Goal: Transaction & Acquisition: Purchase product/service

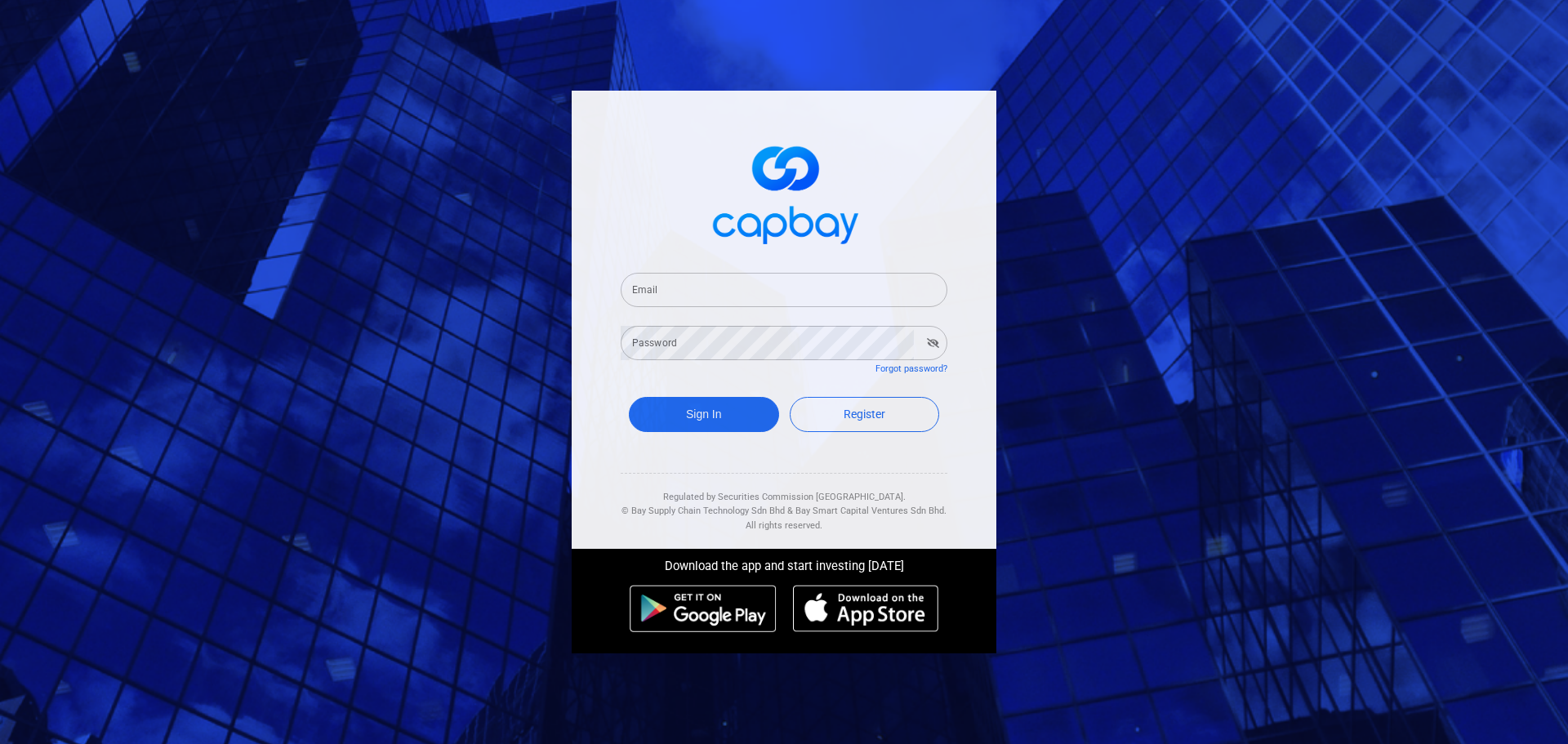
click at [806, 300] on input "Email" at bounding box center [784, 290] width 327 height 34
type input "[EMAIL_ADDRESS][DOMAIN_NAME]"
click at [629, 397] on button "Sign In" at bounding box center [704, 415] width 150 height 35
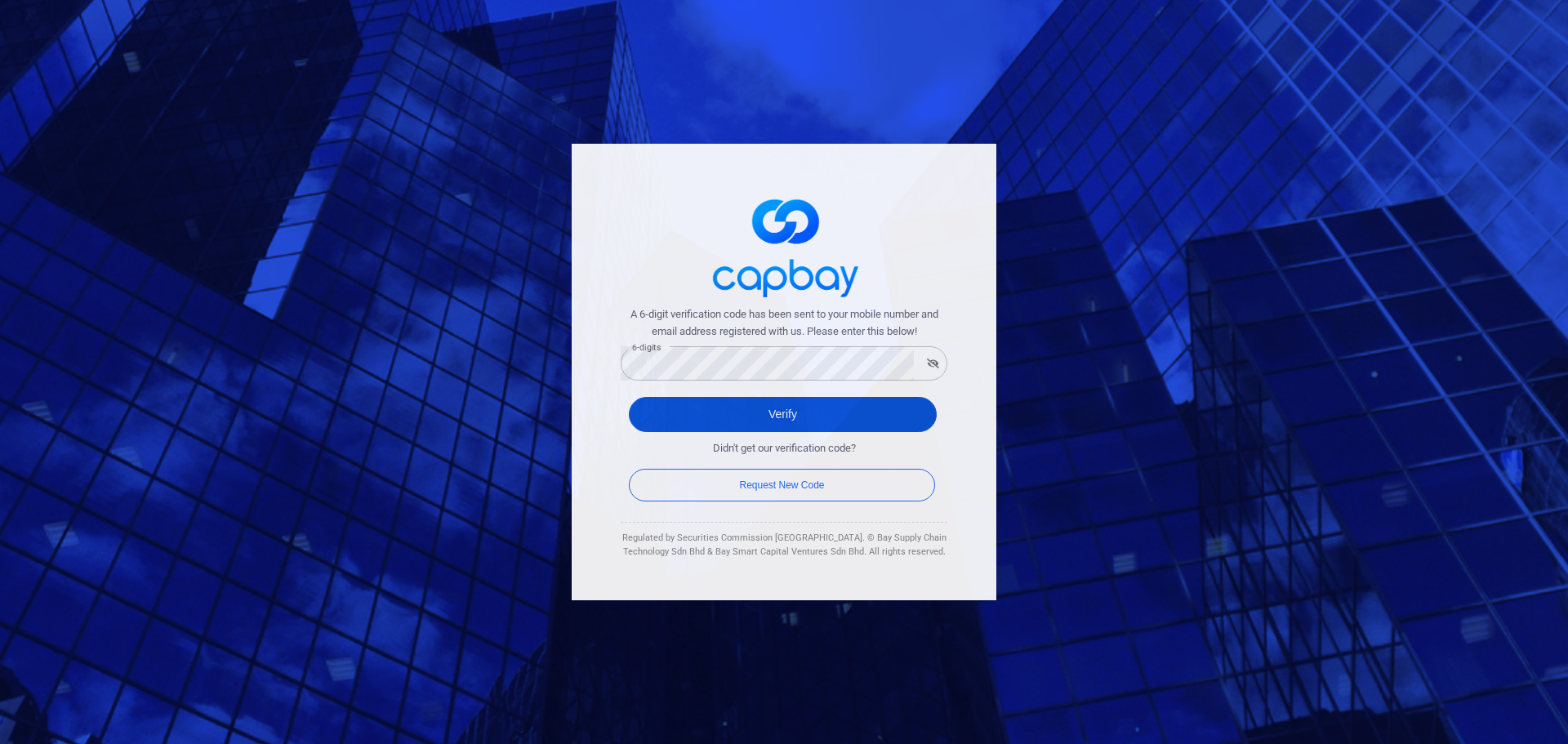
click at [760, 411] on button "Verify" at bounding box center [783, 415] width 308 height 35
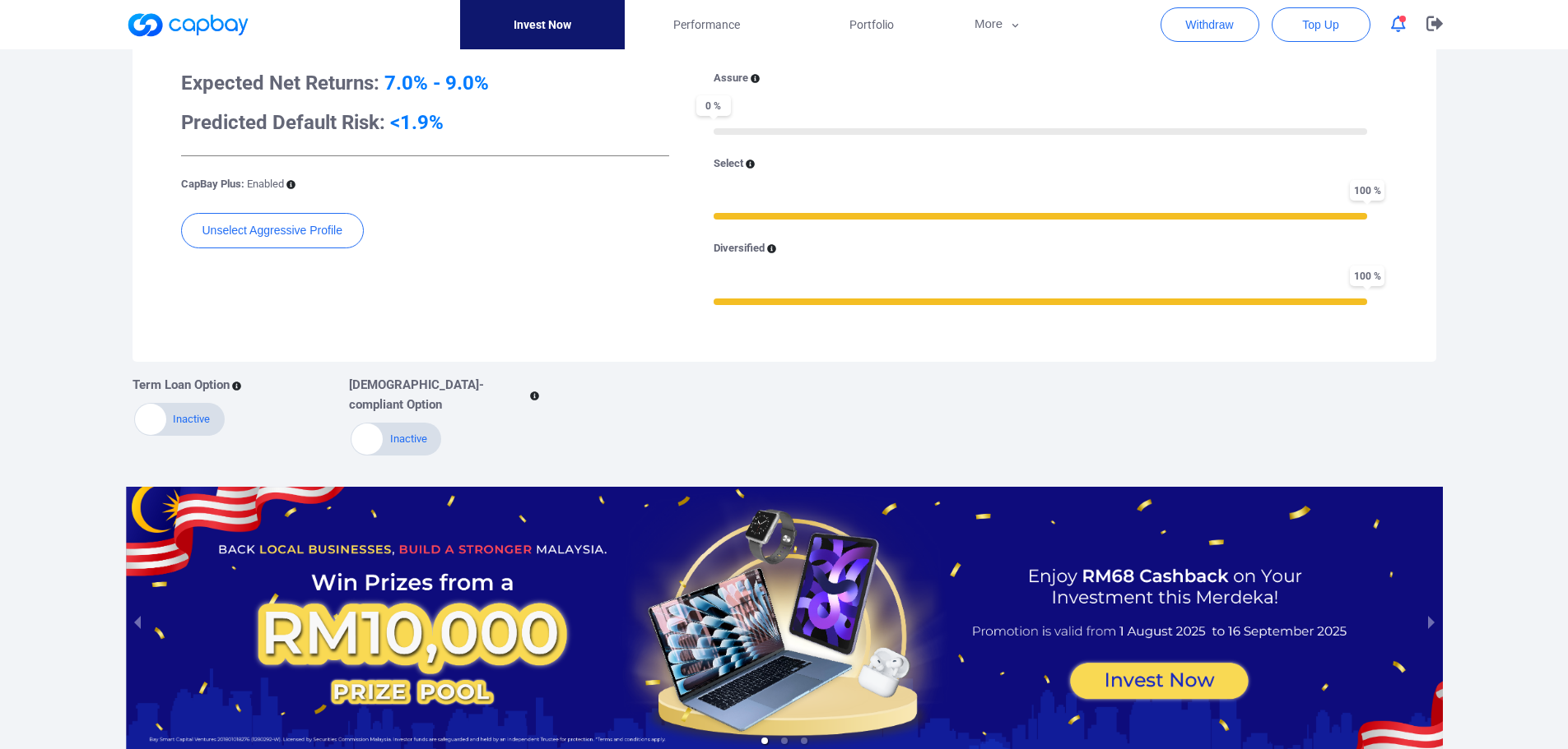
scroll to position [585, 0]
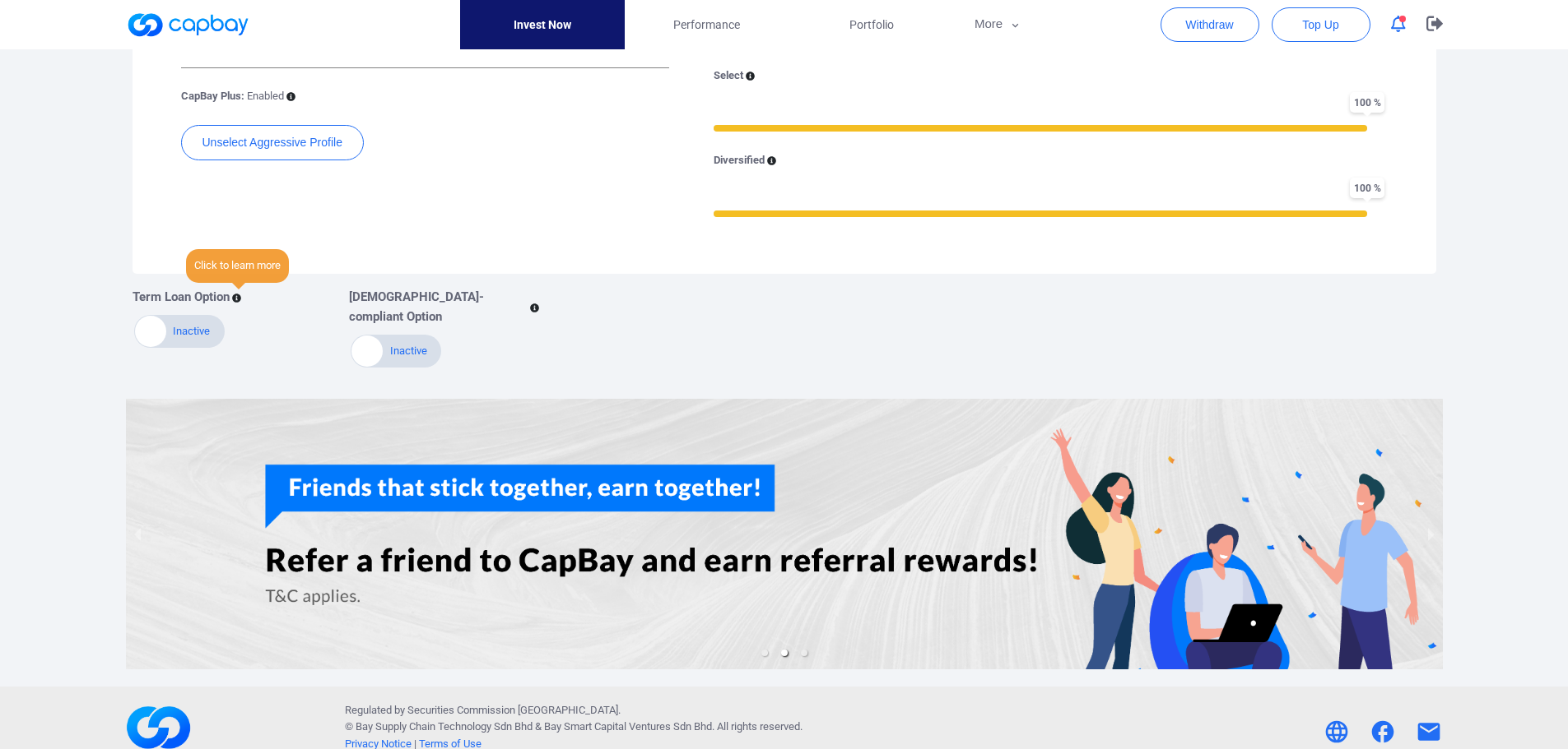
click at [236, 296] on icon at bounding box center [236, 298] width 9 height 9
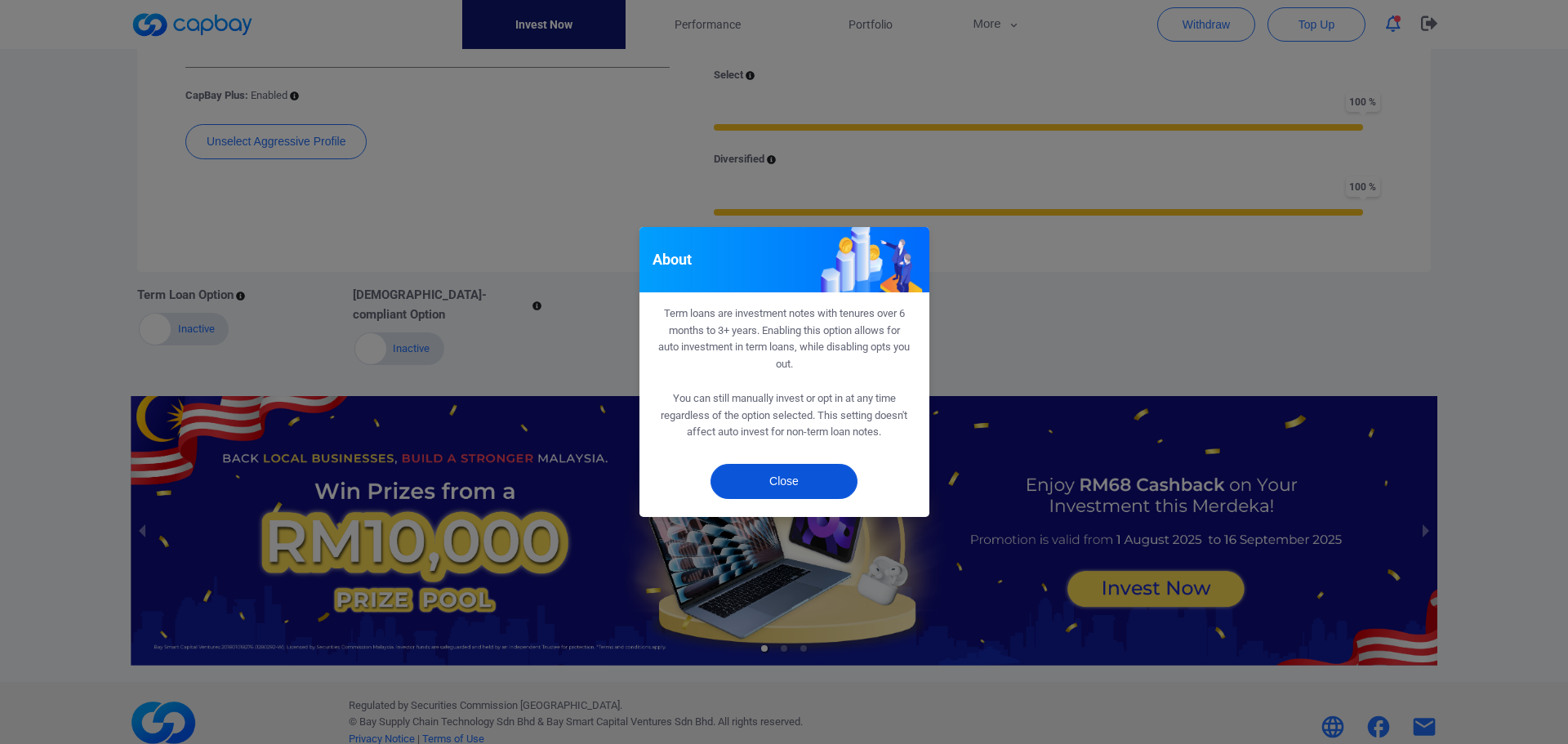
click at [787, 479] on button "Close" at bounding box center [784, 482] width 147 height 35
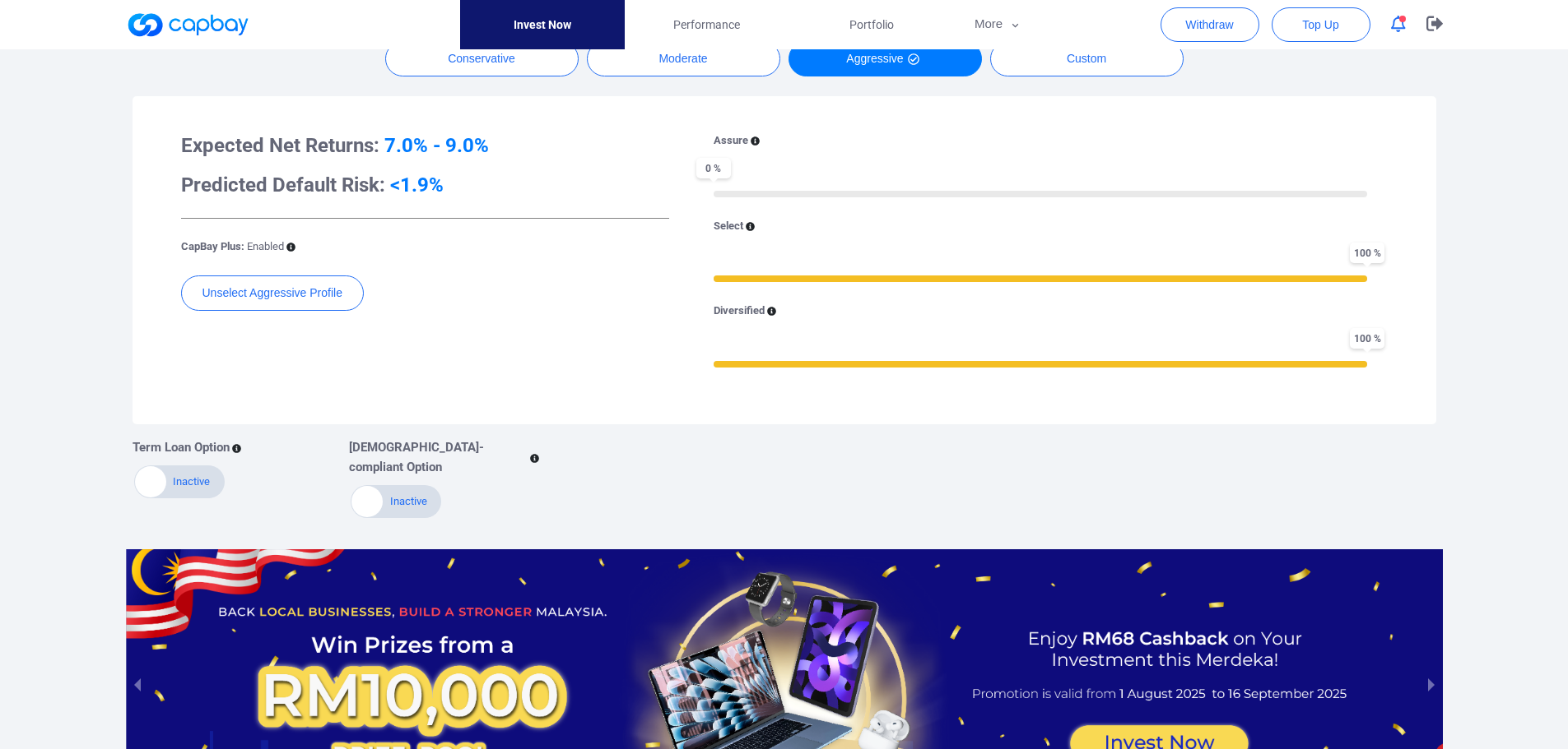
scroll to position [256, 0]
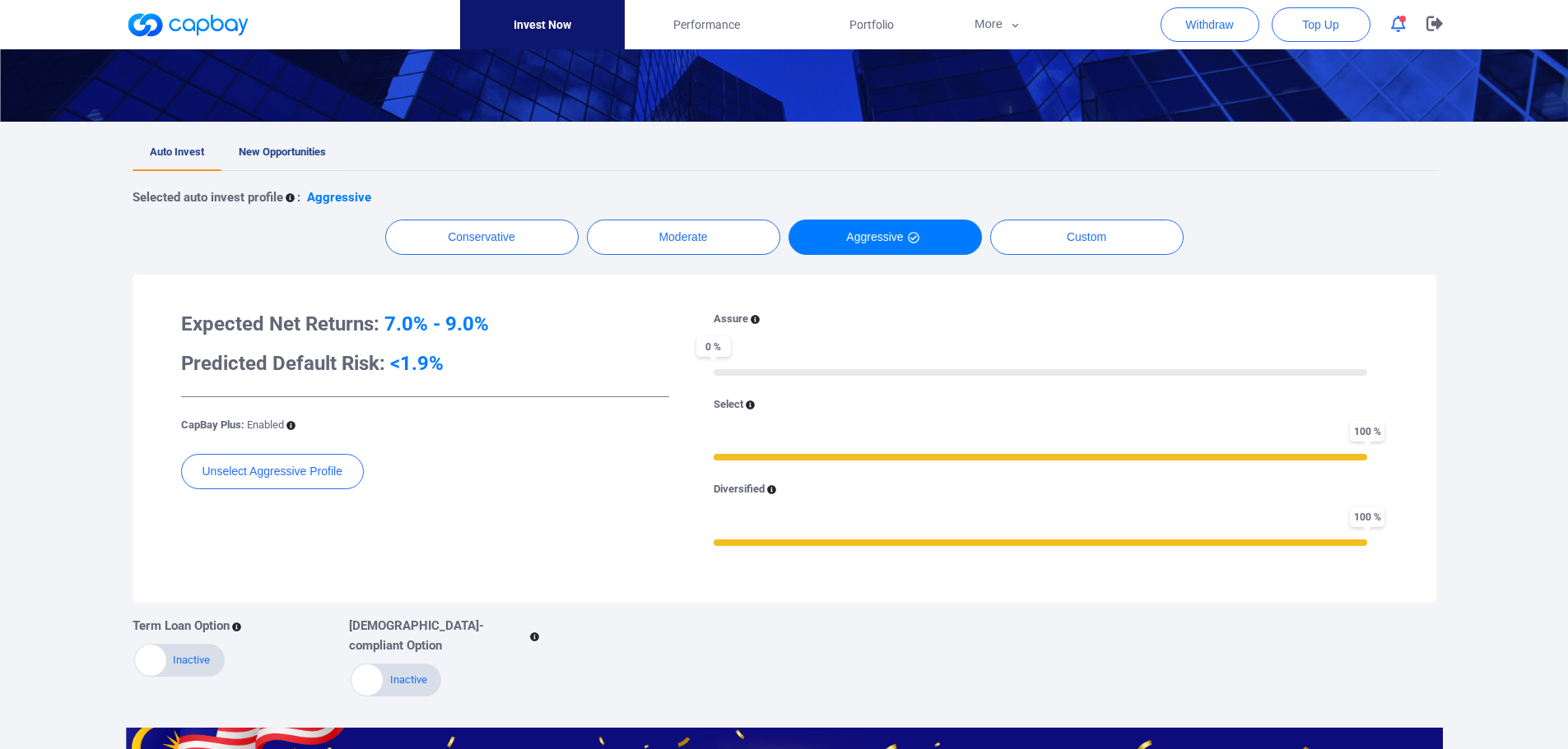
click at [289, 145] on link "New Opportunities" at bounding box center [282, 153] width 122 height 36
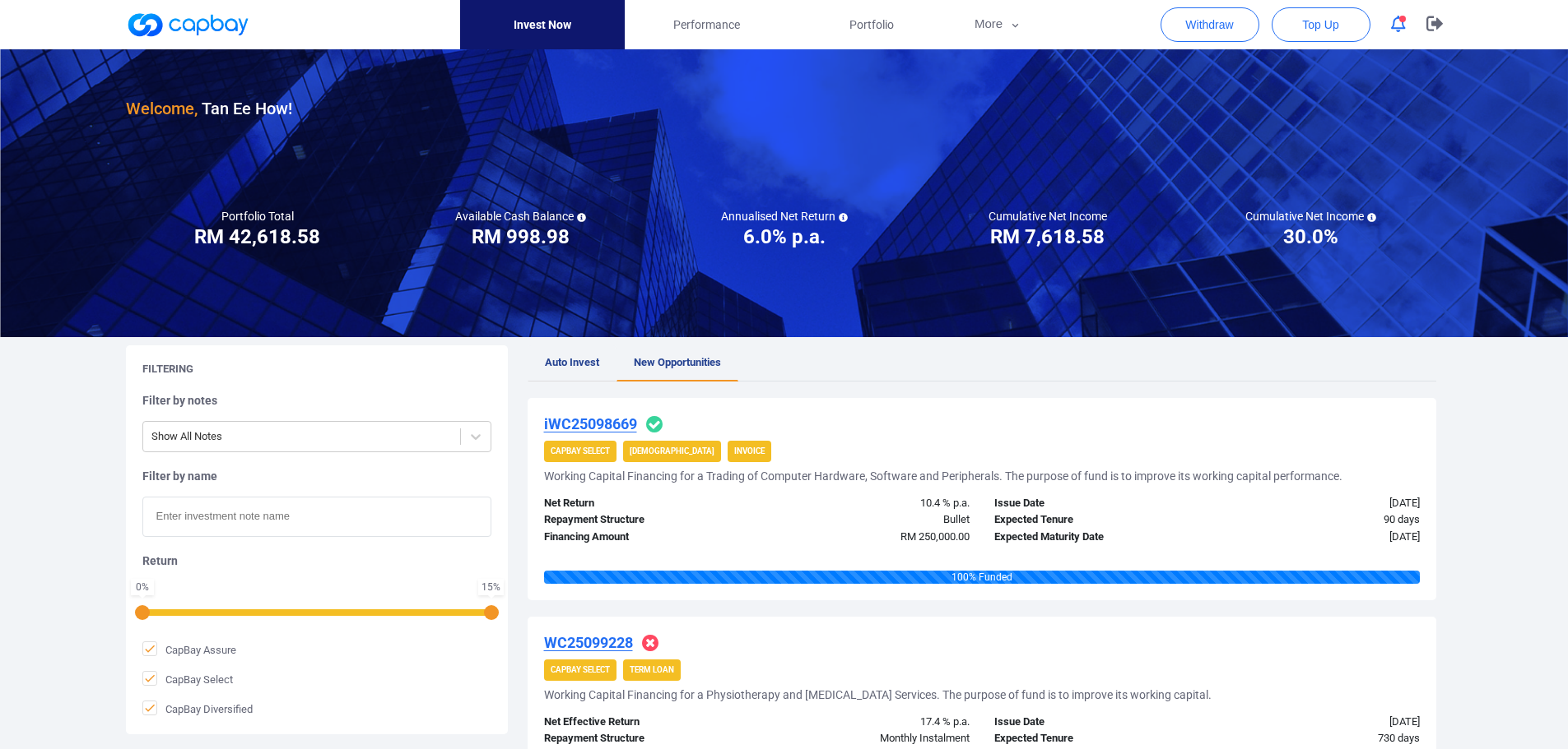
click at [572, 367] on span "Auto Invest" at bounding box center [572, 362] width 54 height 12
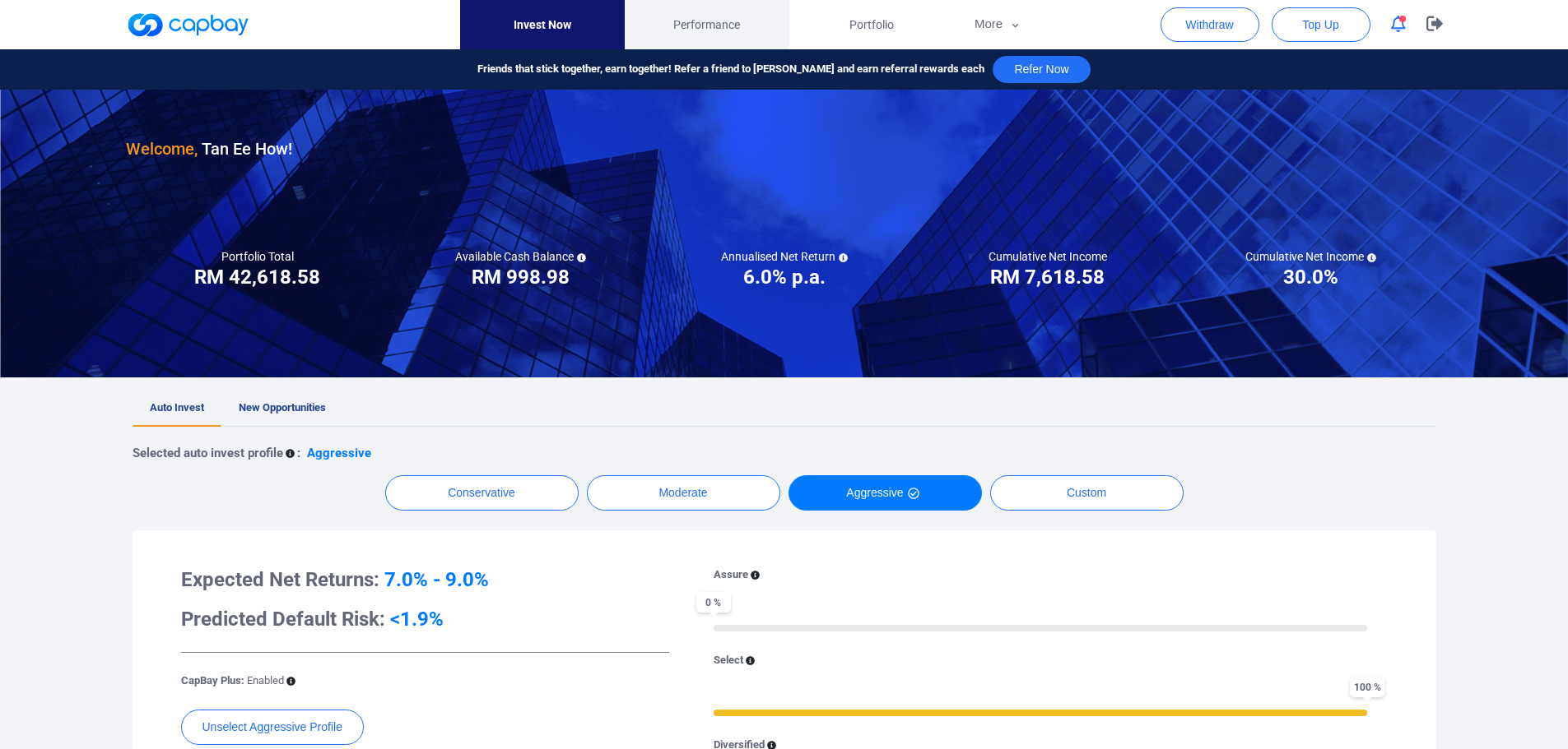
click at [719, 16] on span "Performance" at bounding box center [706, 25] width 67 height 18
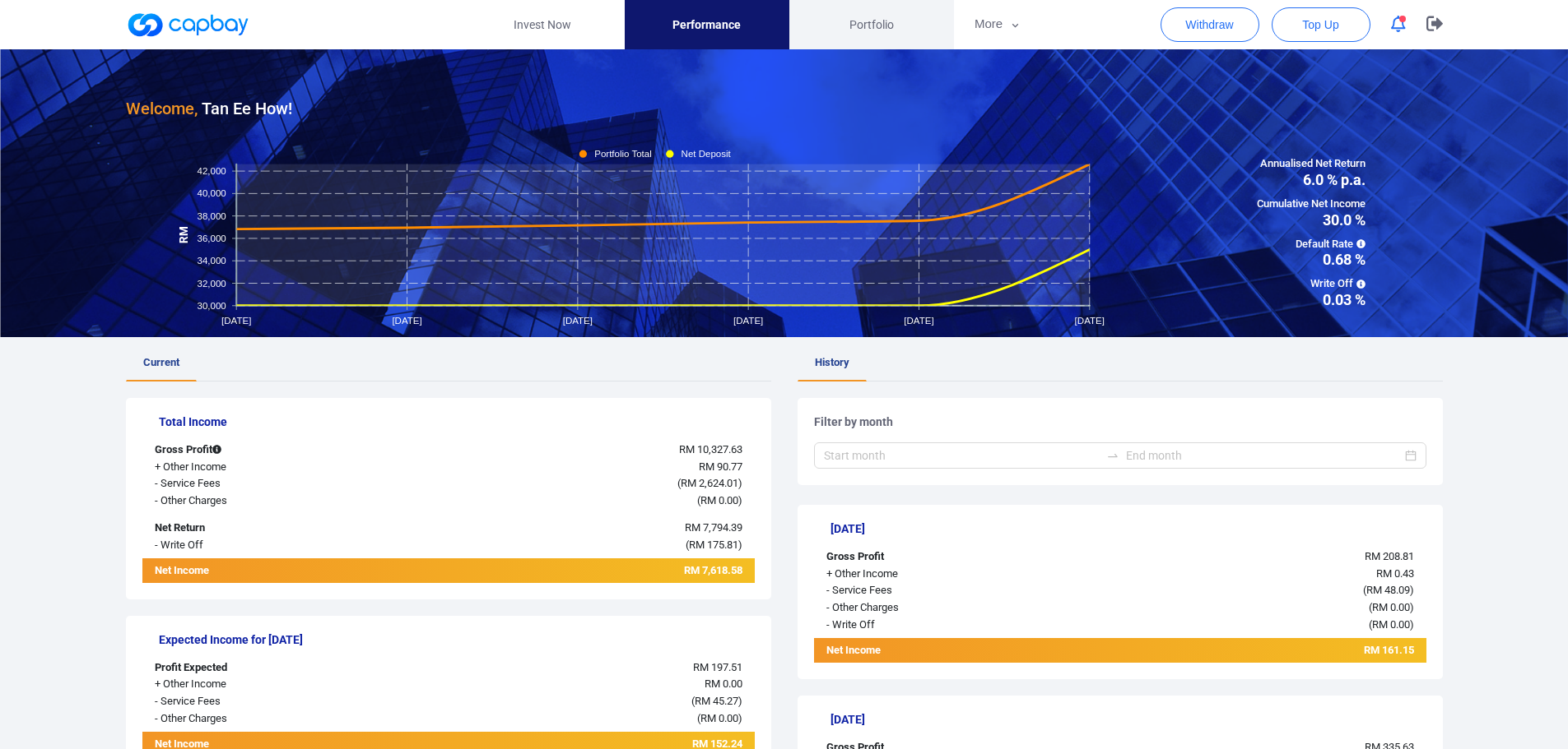
click at [838, 14] on link "Portfolio" at bounding box center [871, 25] width 165 height 49
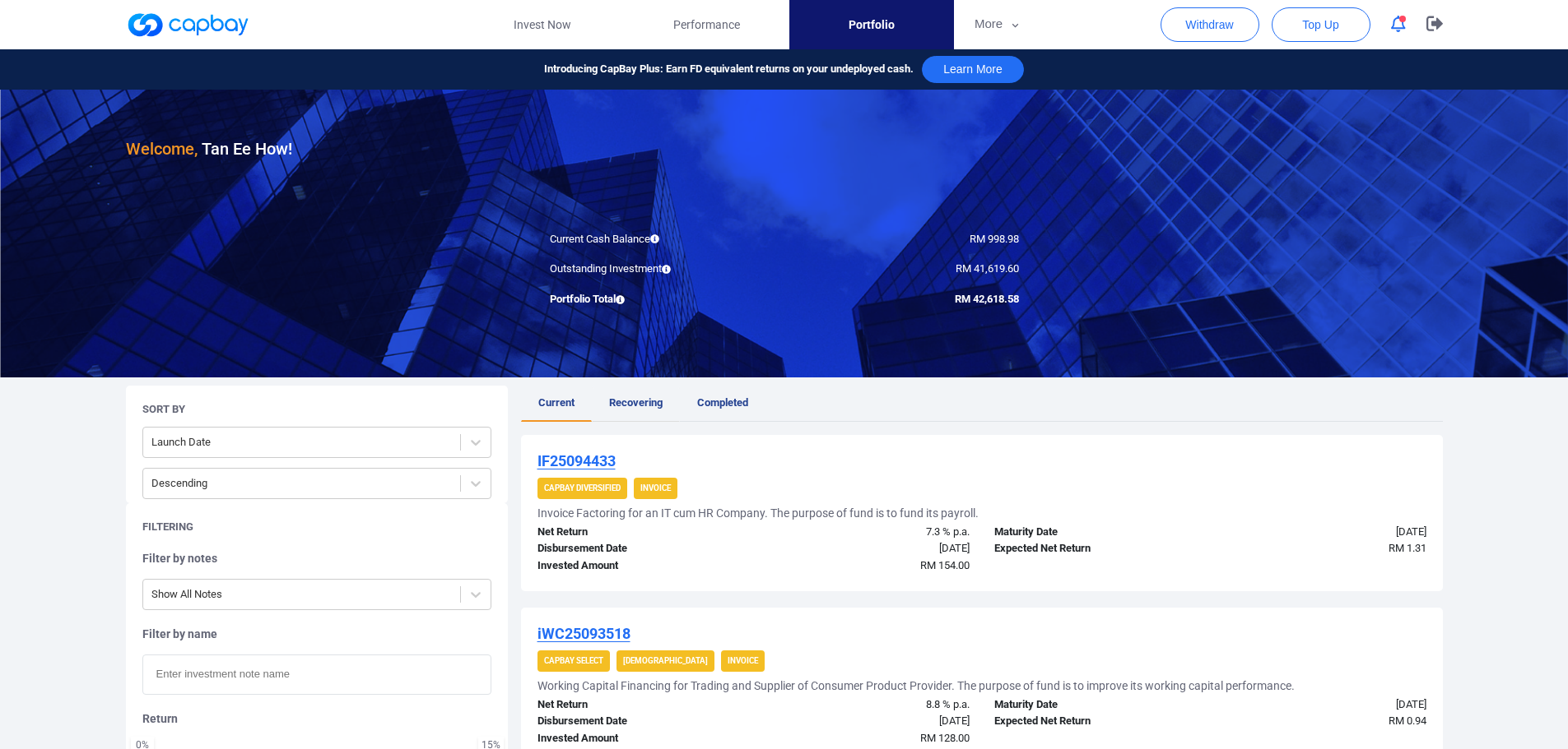
click at [639, 411] on link "Recovering" at bounding box center [636, 404] width 88 height 36
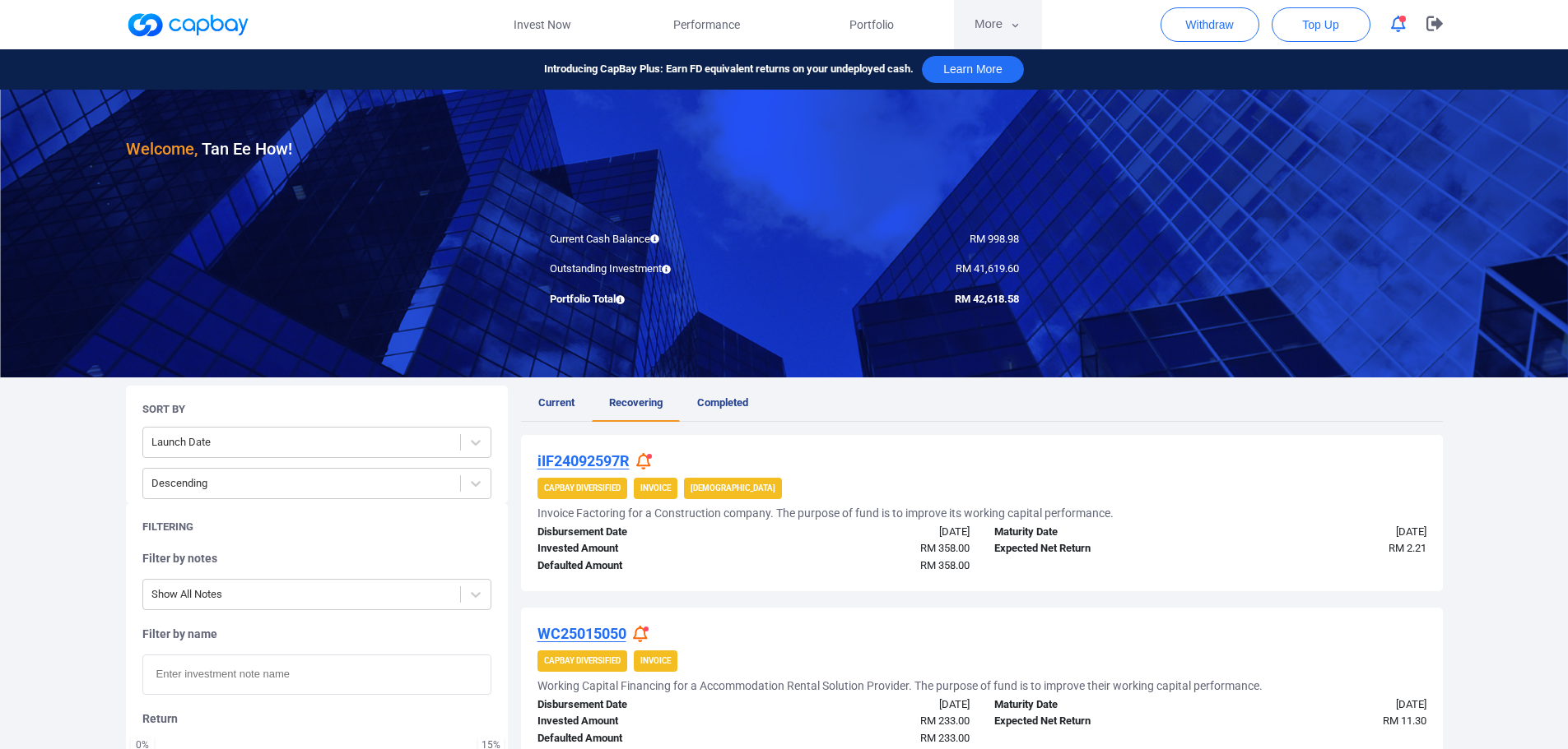
click at [984, 22] on button "More" at bounding box center [997, 25] width 88 height 49
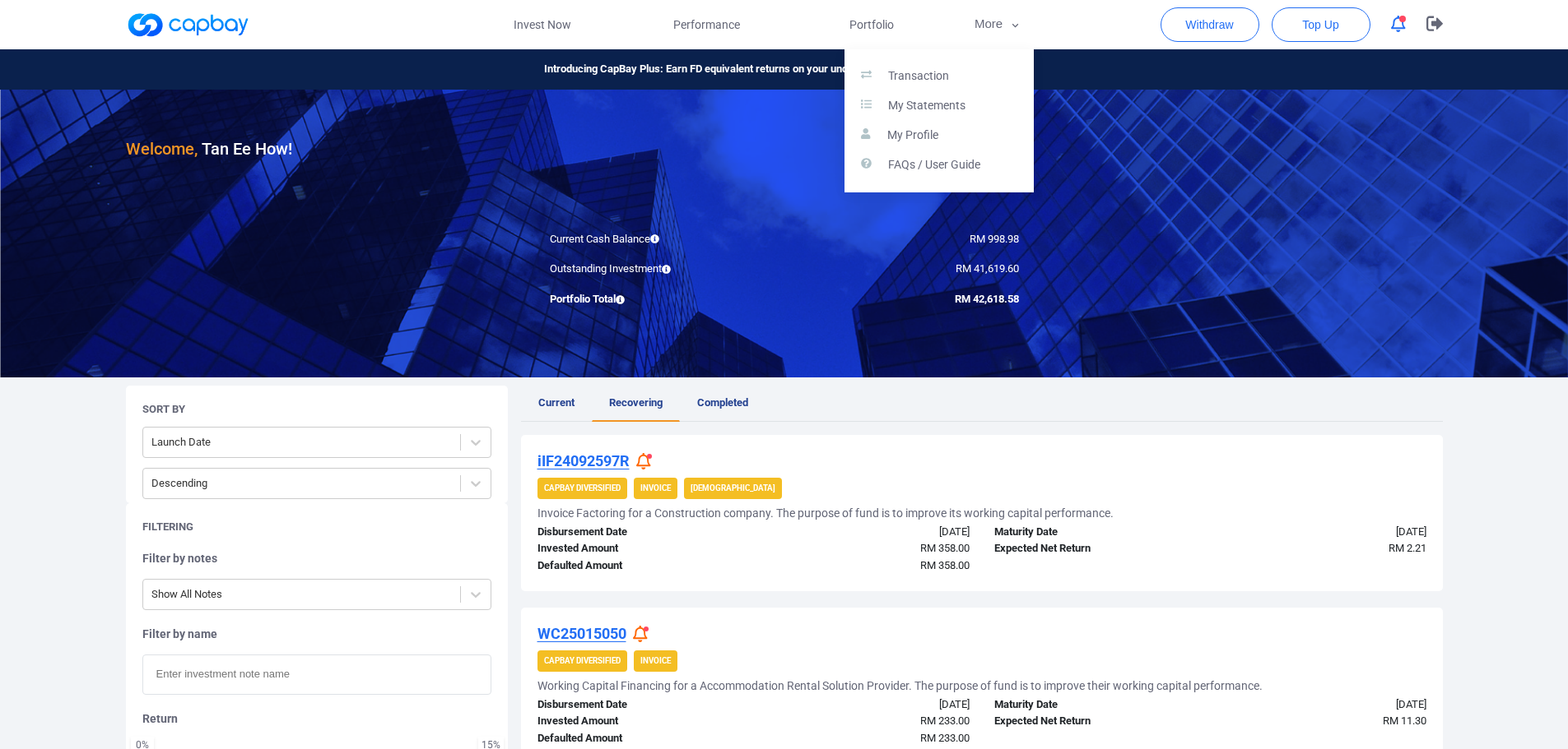
click at [538, 18] on button "button" at bounding box center [784, 374] width 1568 height 749
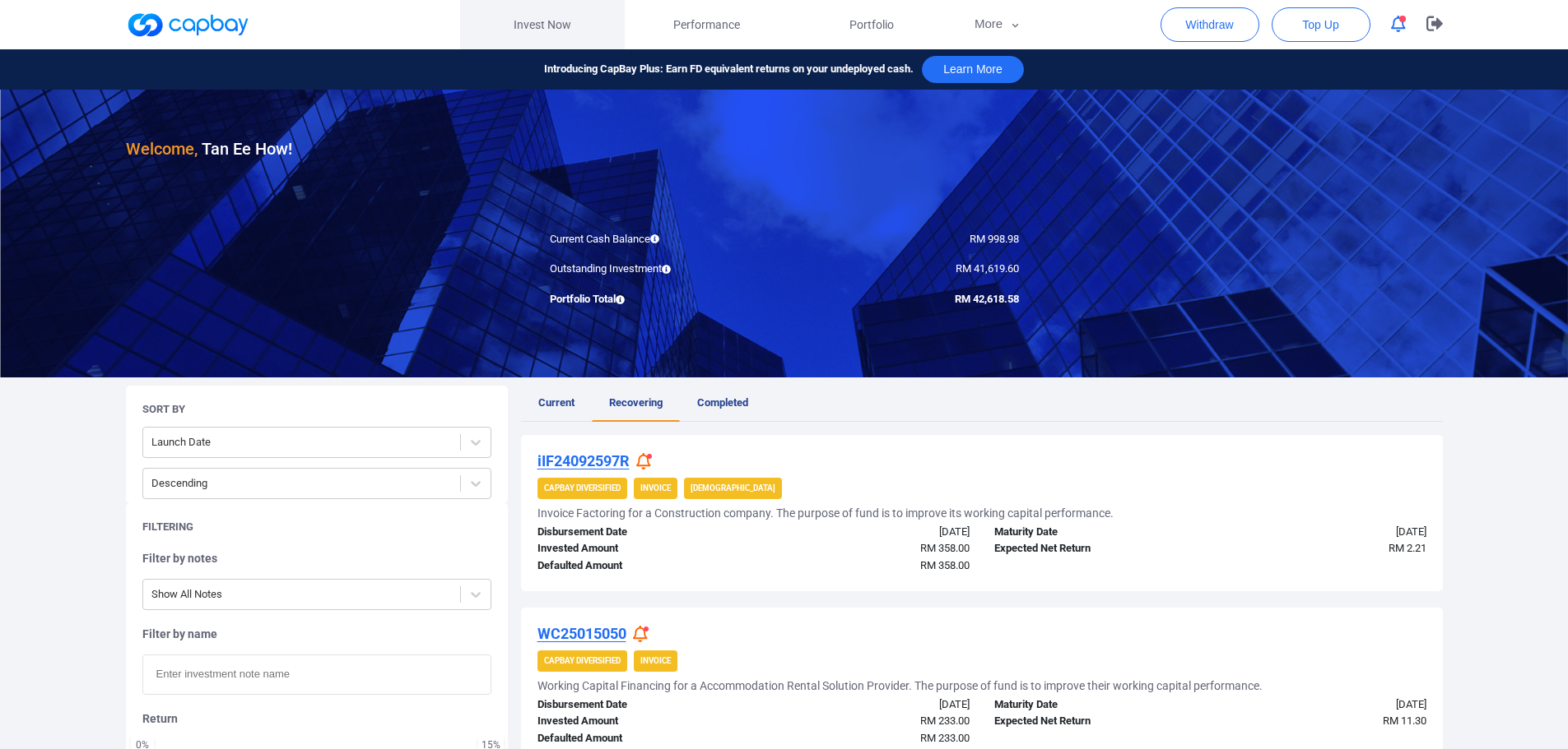
click at [562, 28] on link "Invest Now" at bounding box center [543, 25] width 165 height 49
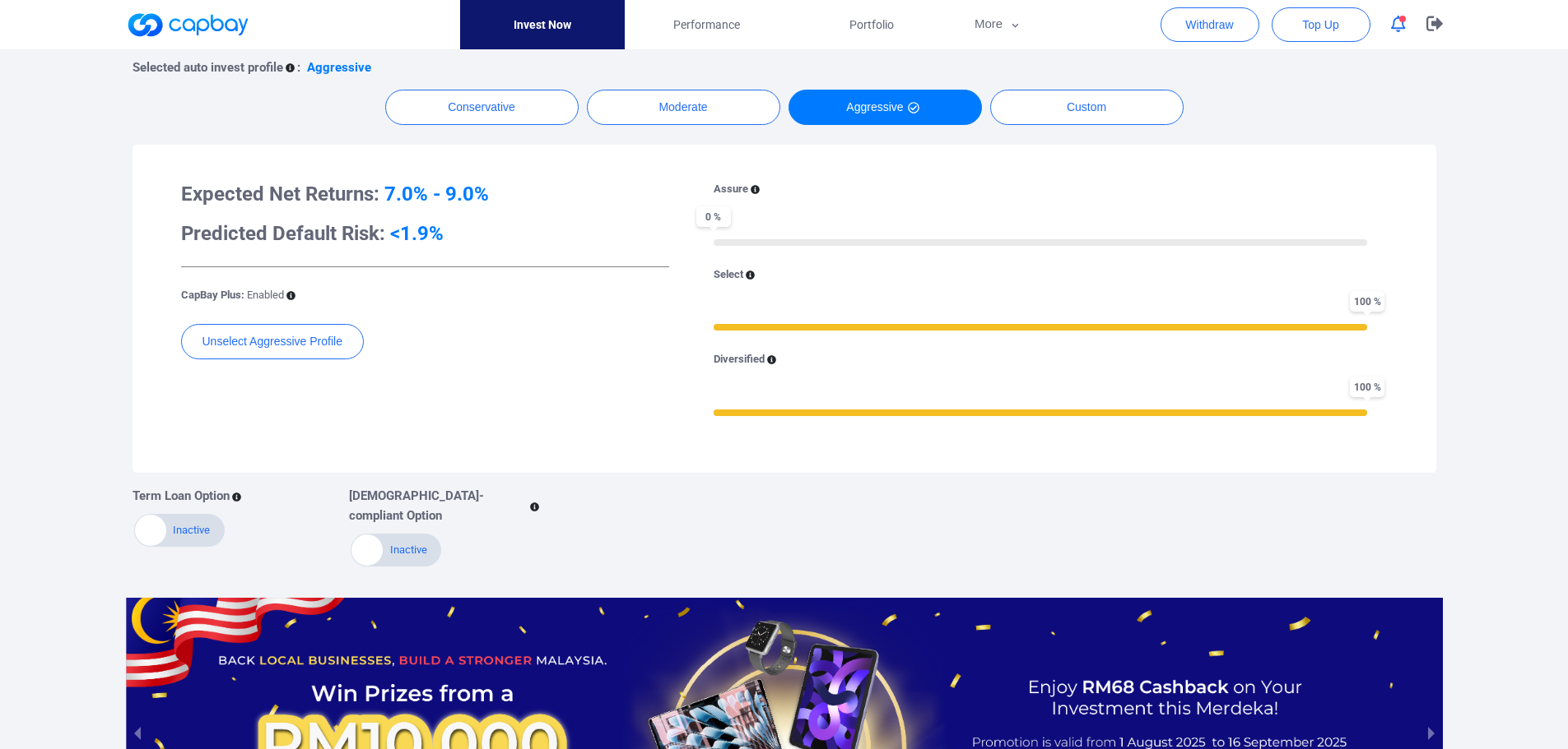
scroll to position [338, 0]
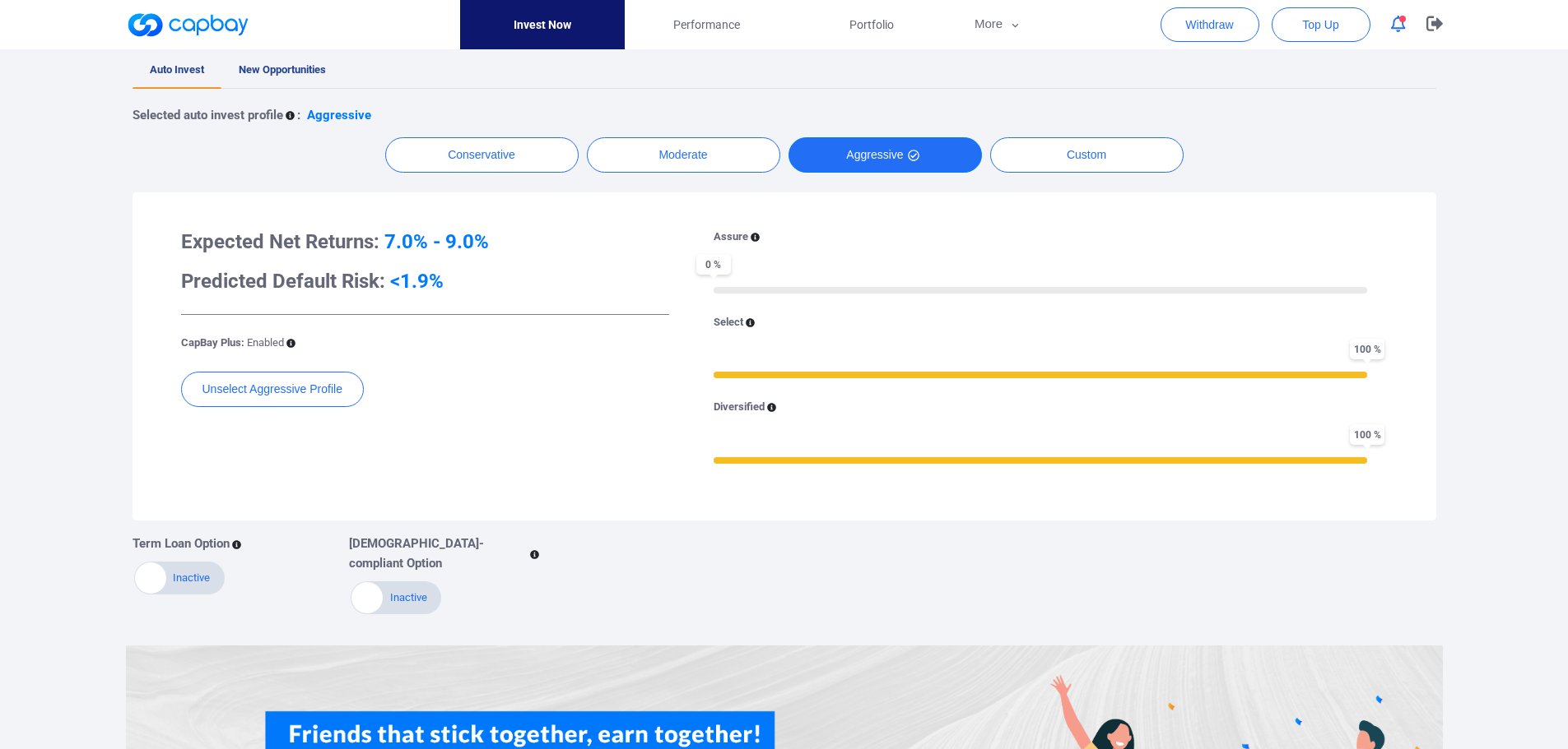
click at [900, 148] on button "Aggressive" at bounding box center [884, 155] width 194 height 35
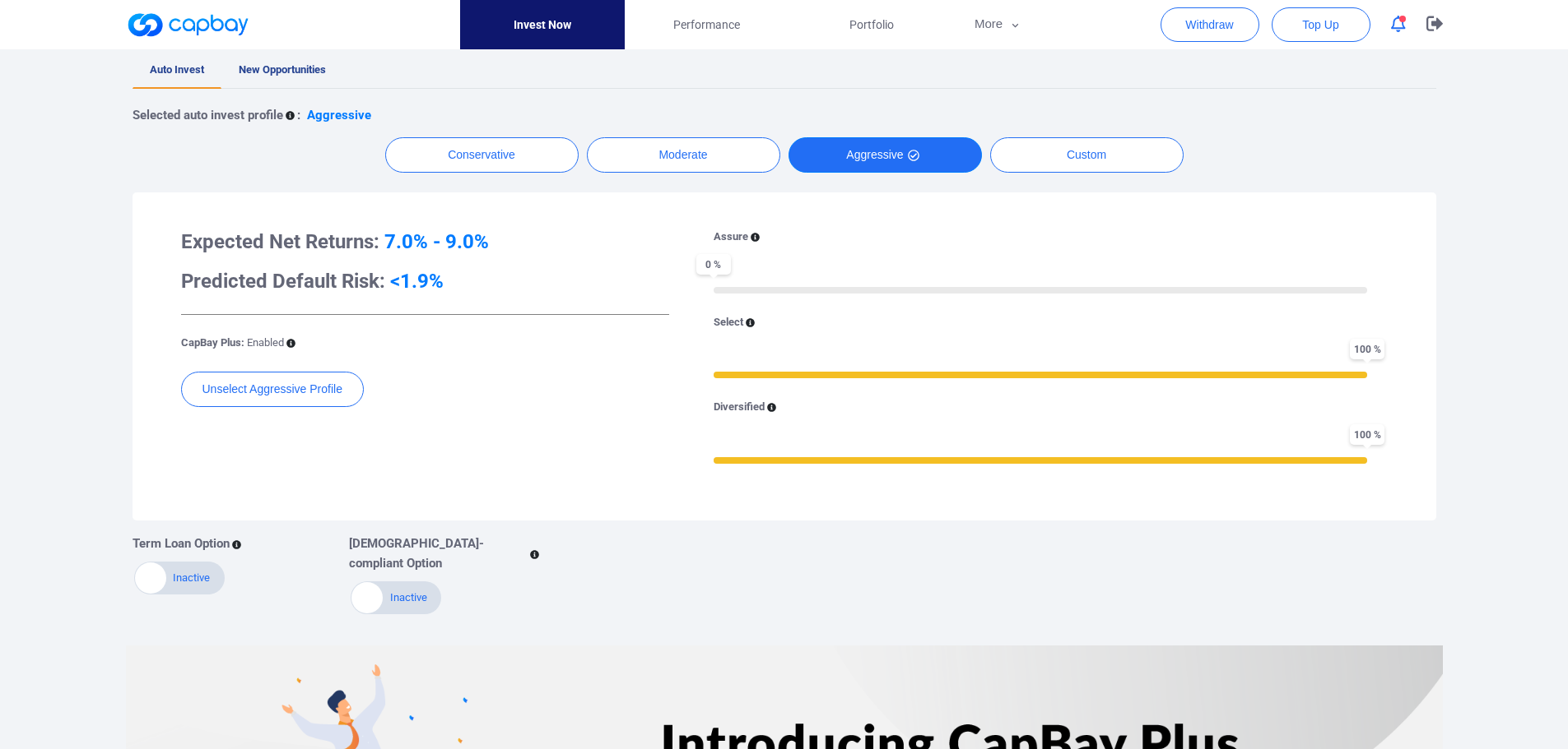
click at [193, 573] on div "Active Inactive" at bounding box center [180, 579] width 91 height 33
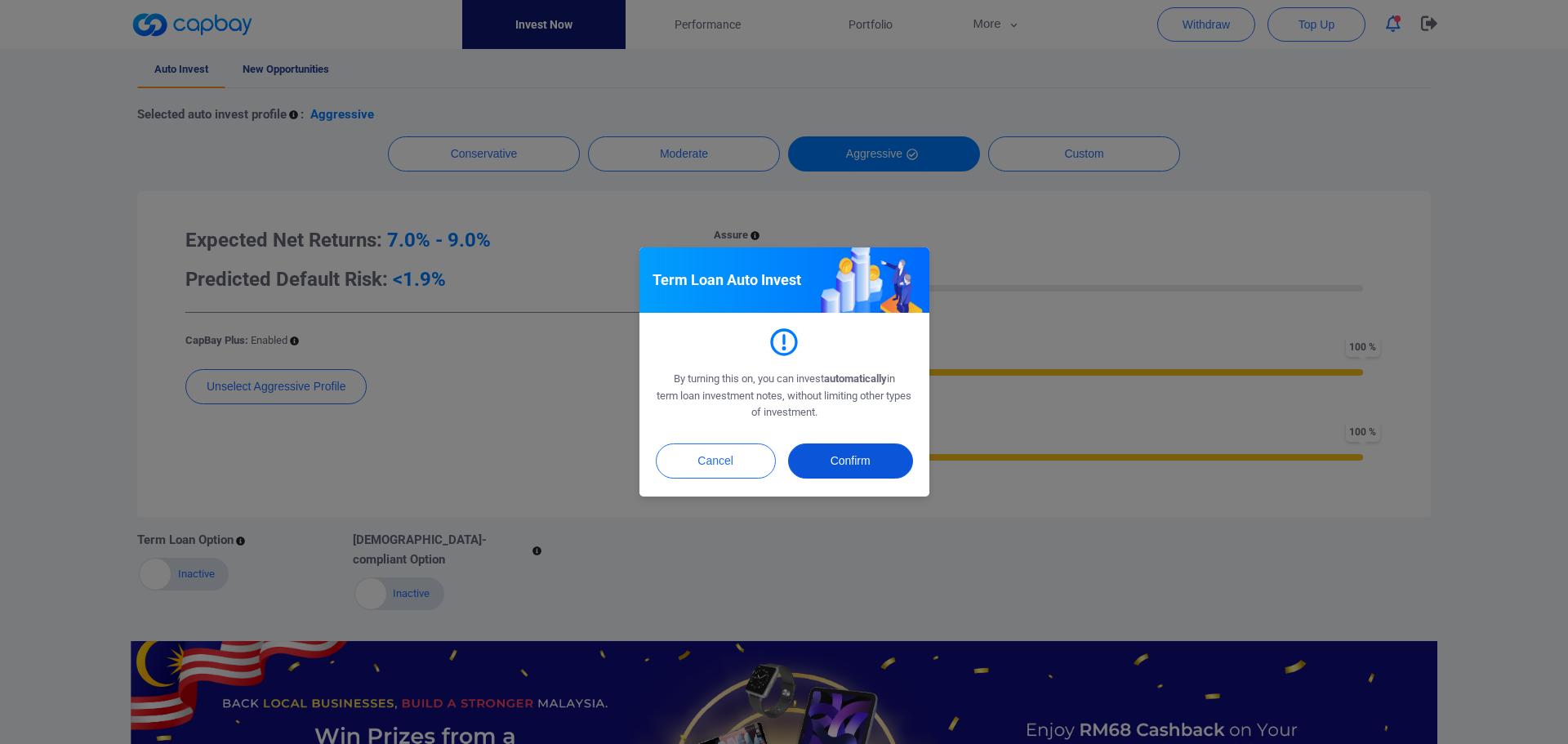
click at [834, 468] on button "Confirm" at bounding box center [850, 461] width 125 height 35
checkbox input "true"
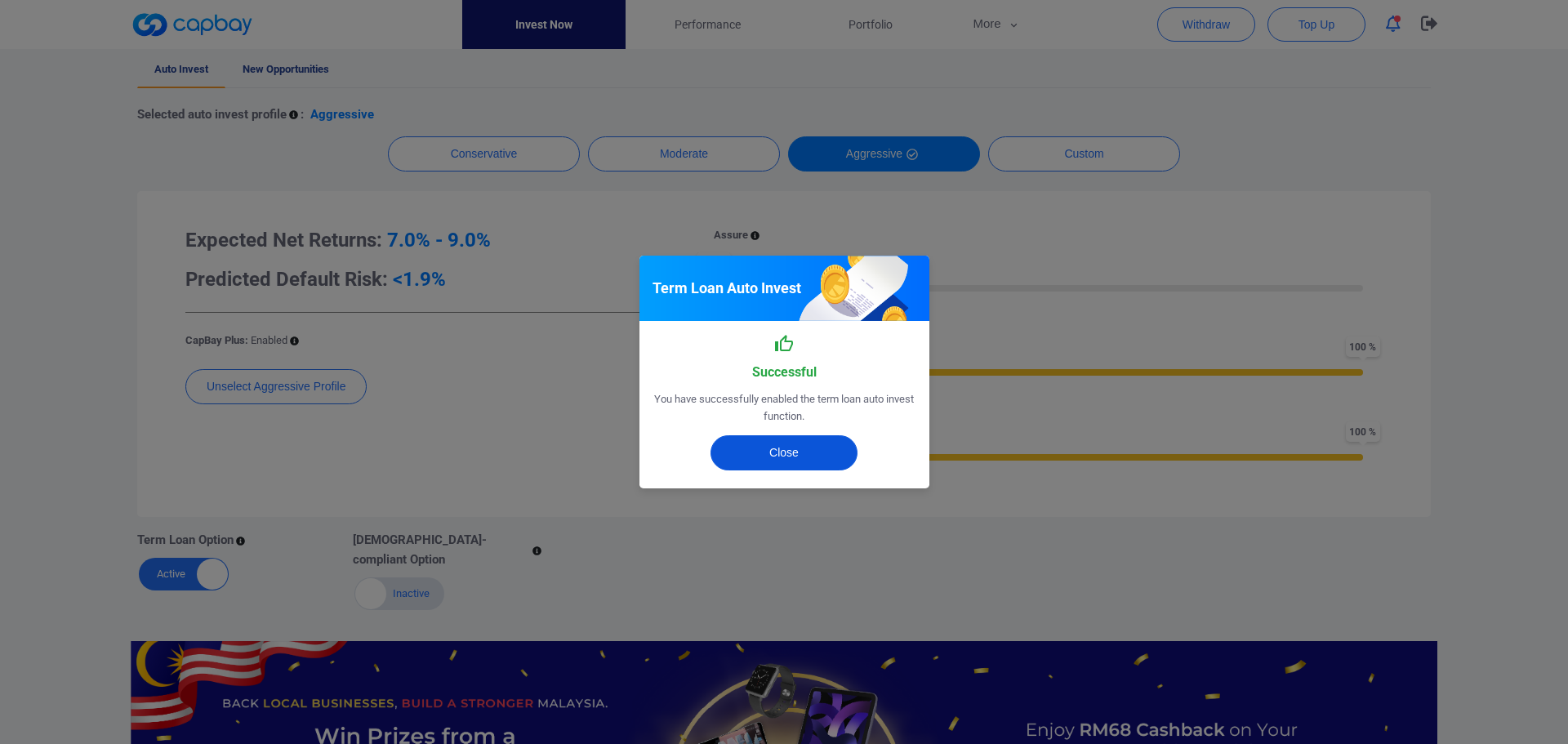
click at [806, 459] on button "Close" at bounding box center [784, 453] width 147 height 35
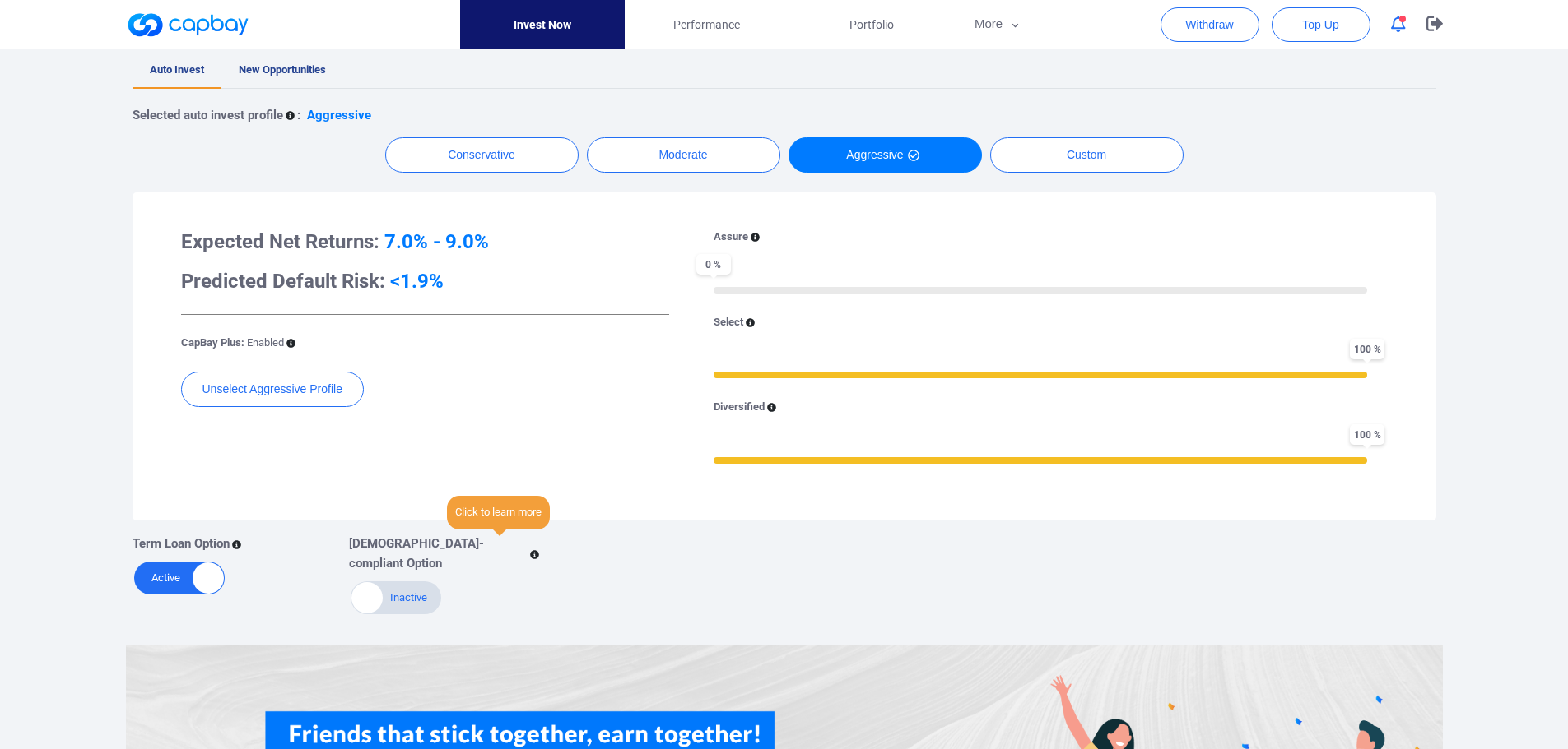
click at [531, 551] on icon at bounding box center [535, 555] width 9 height 9
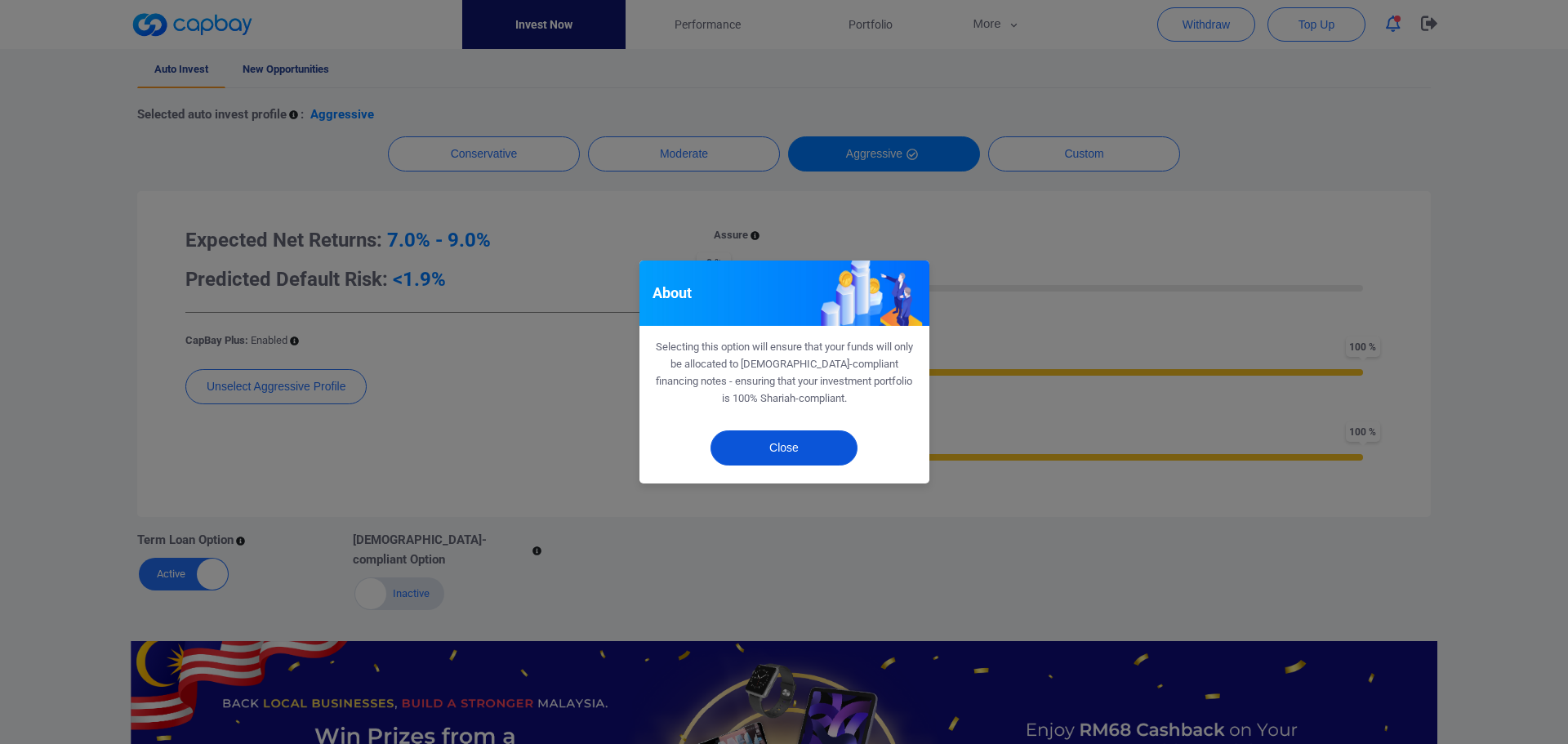
click at [764, 453] on button "Close" at bounding box center [784, 448] width 147 height 35
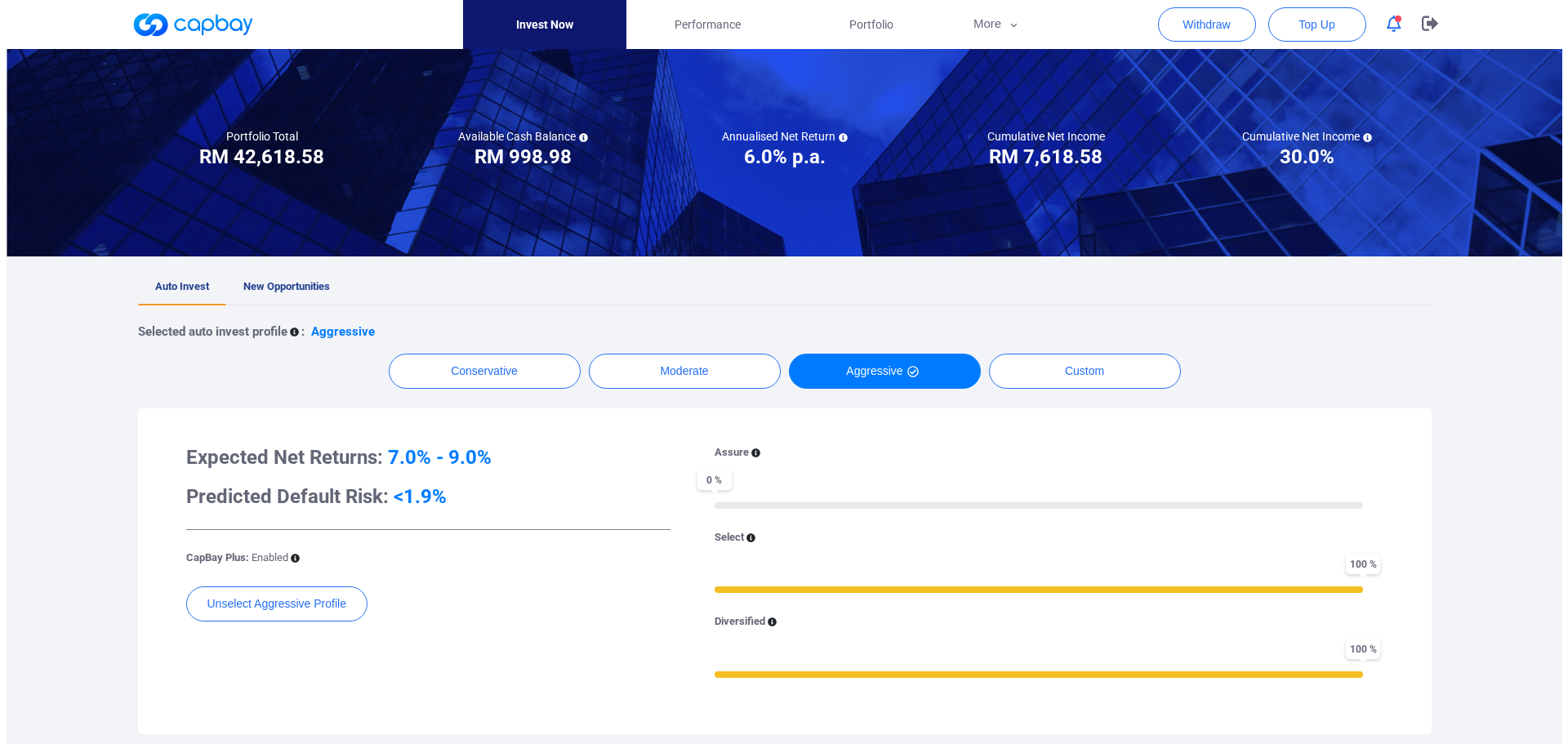
scroll to position [0, 0]
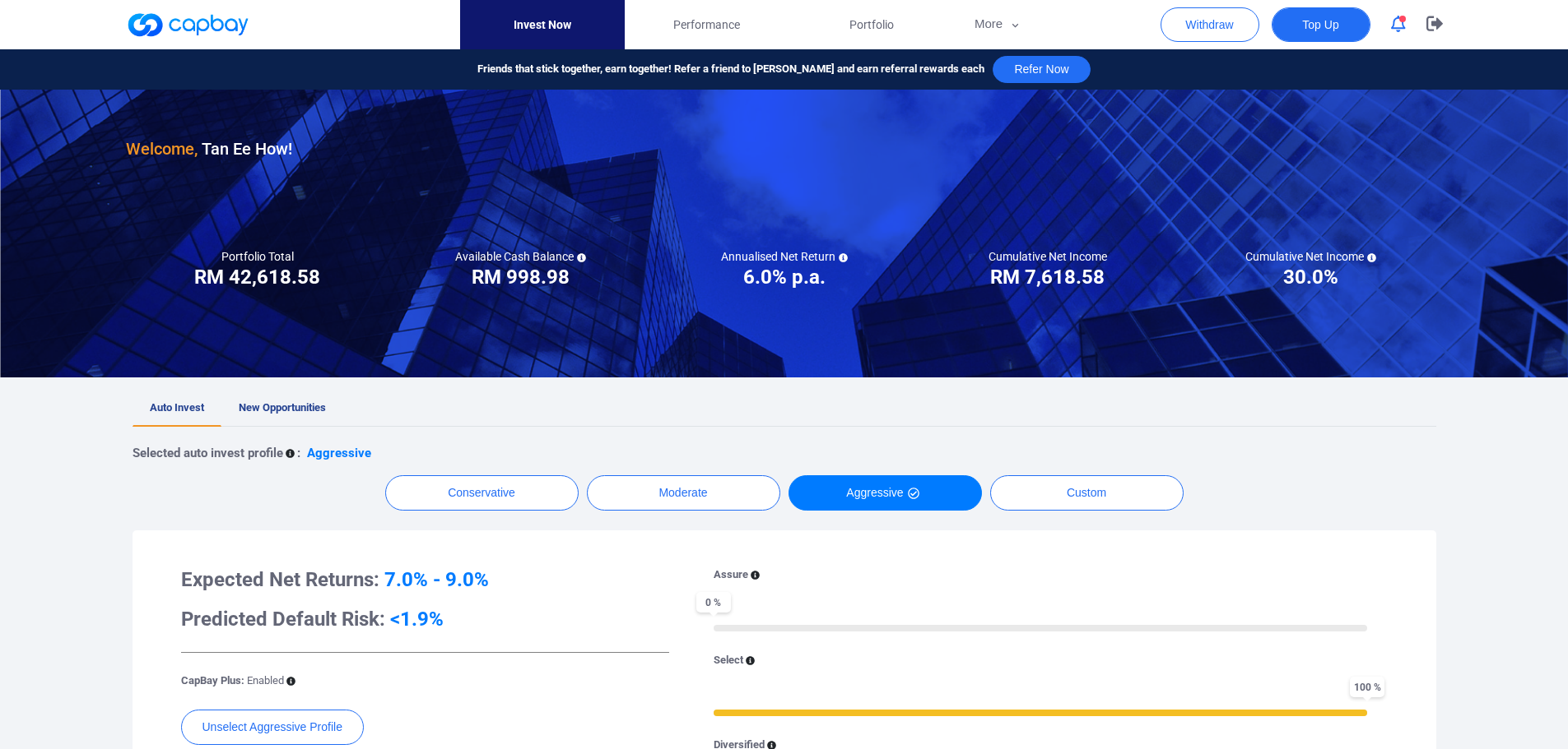
click at [1328, 25] on span "Top Up" at bounding box center [1320, 25] width 36 height 16
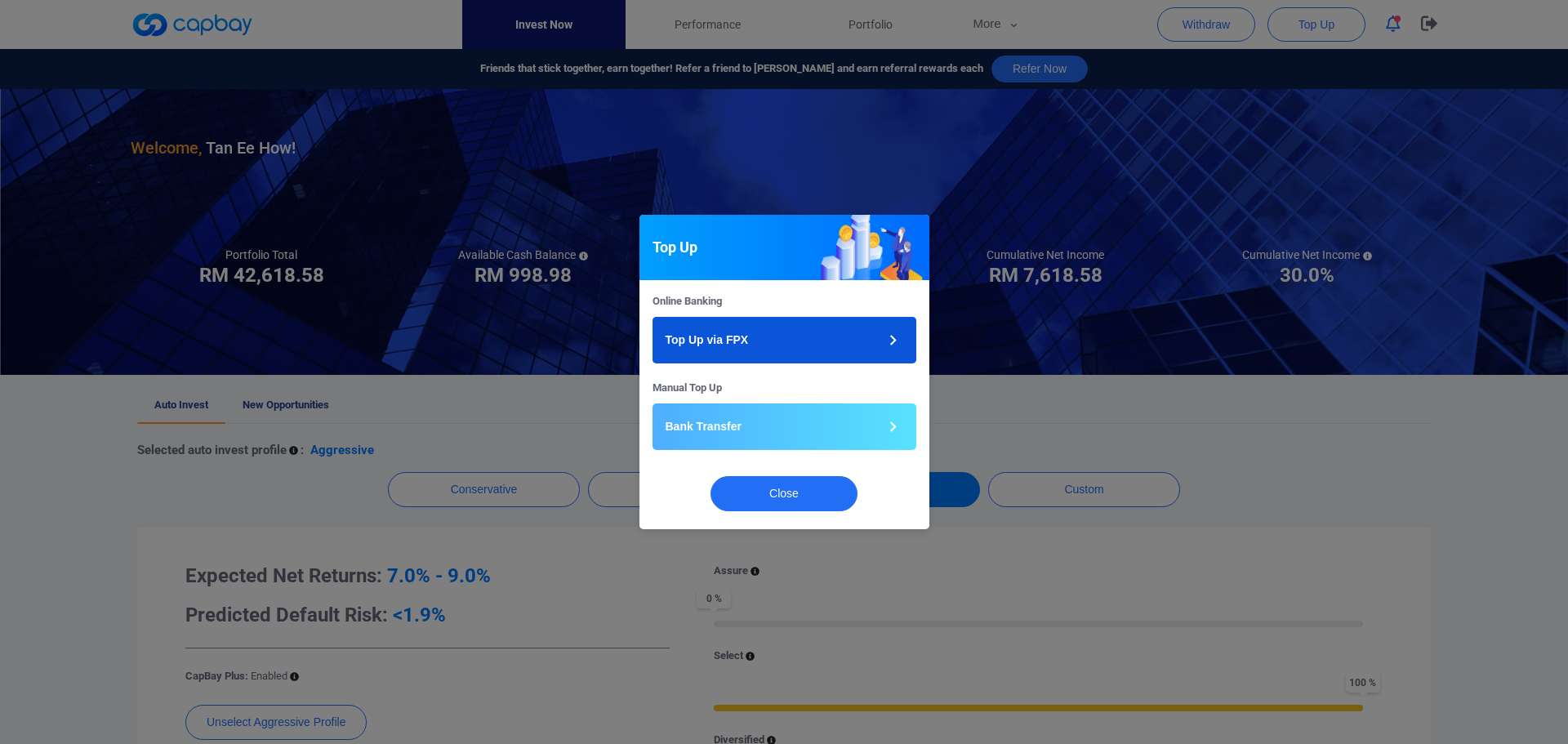
click at [771, 352] on button "Top Up via FPX" at bounding box center [784, 340] width 264 height 47
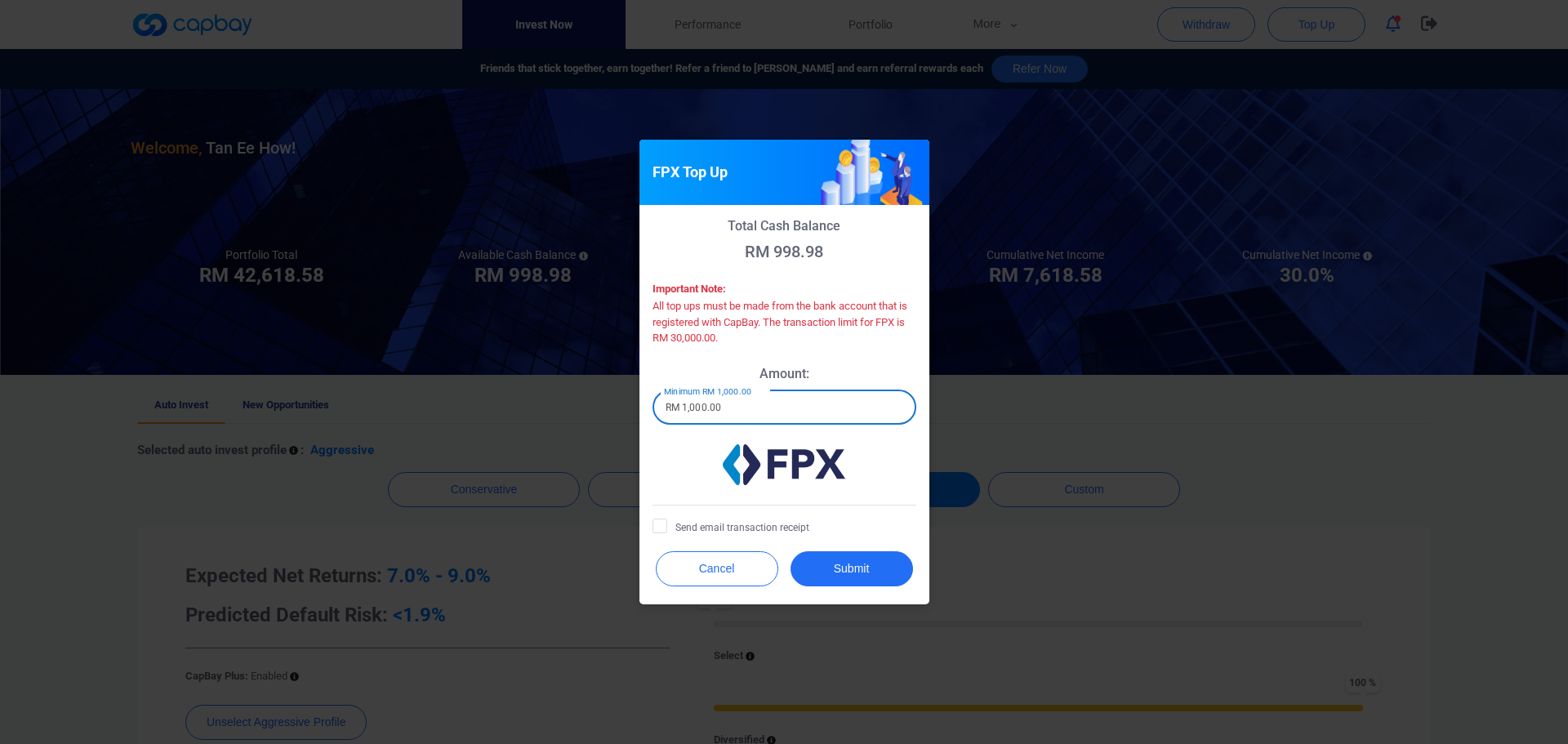
drag, startPoint x: 763, startPoint y: 415, endPoint x: 647, endPoint y: 415, distance: 116.0
click at [647, 415] on div "Total Cash Balance RM 998.98 Important Note: All top ups must be made from the …" at bounding box center [784, 374] width 290 height 337
type input "RM 5,000"
click at [693, 530] on span "Send email transaction receipt" at bounding box center [731, 527] width 157 height 16
click at [0, 0] on input "Send email transaction receipt" at bounding box center [0, 0] width 0 height 0
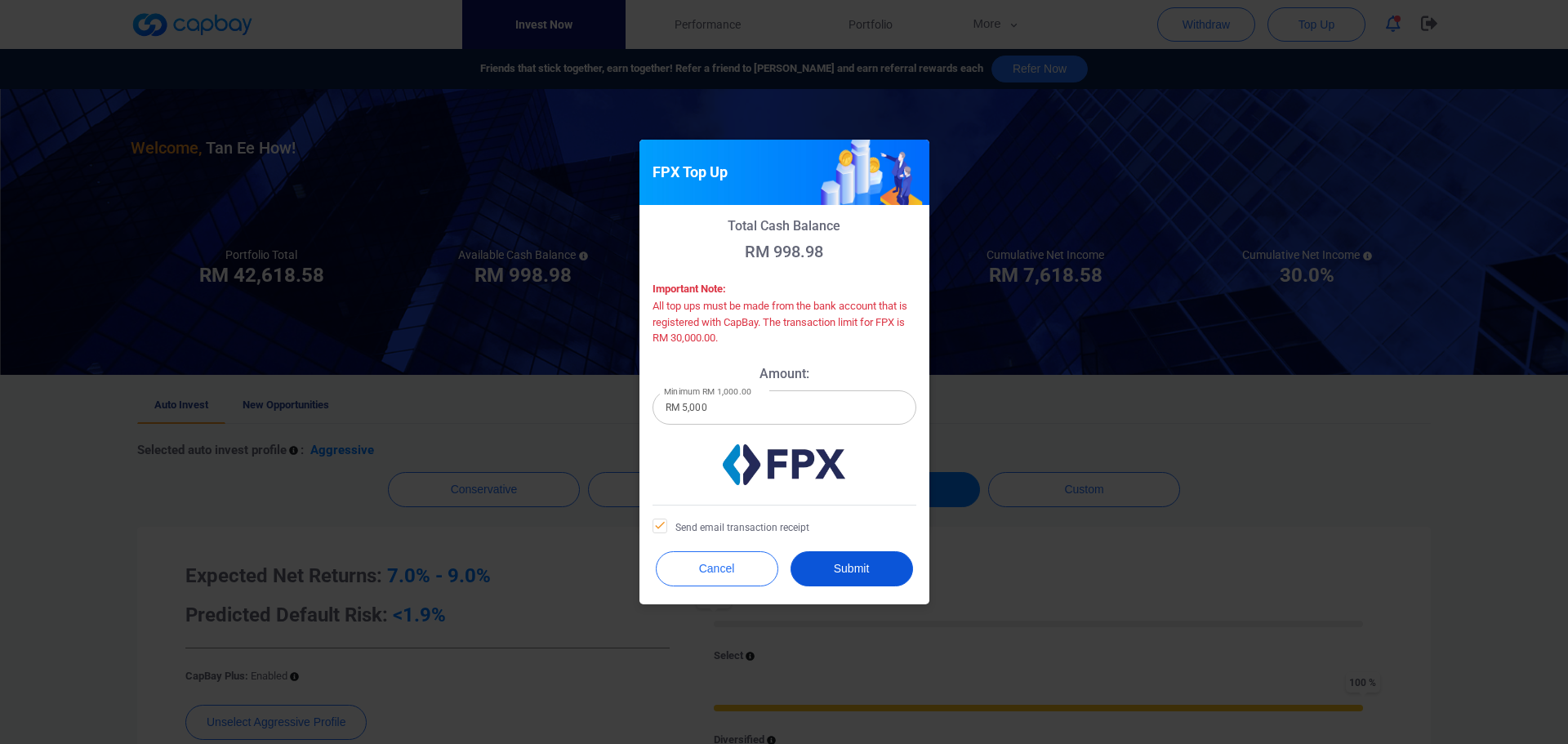
click at [842, 567] on button "Submit" at bounding box center [851, 569] width 123 height 35
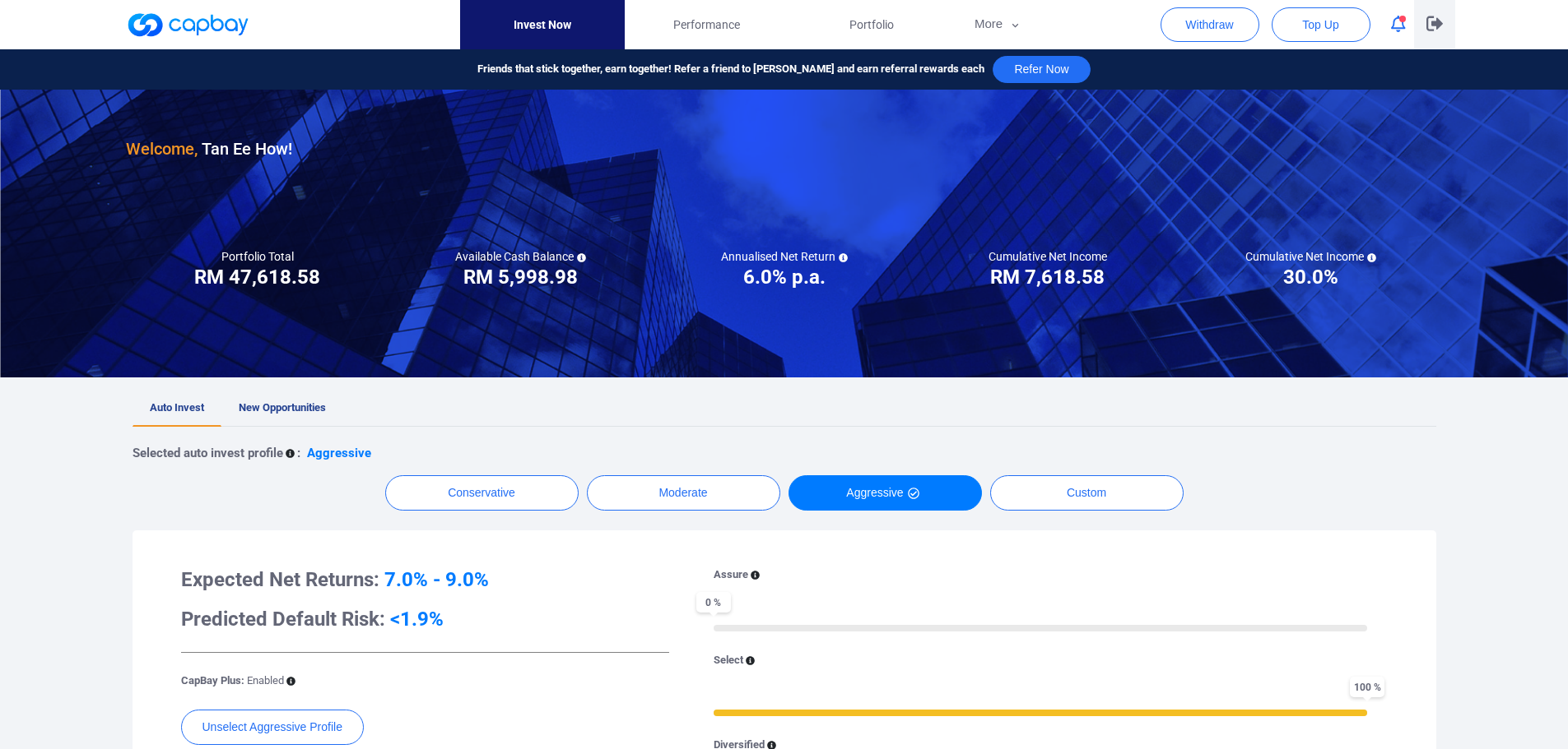
click at [1429, 24] on icon "button" at bounding box center [1435, 23] width 16 height 16
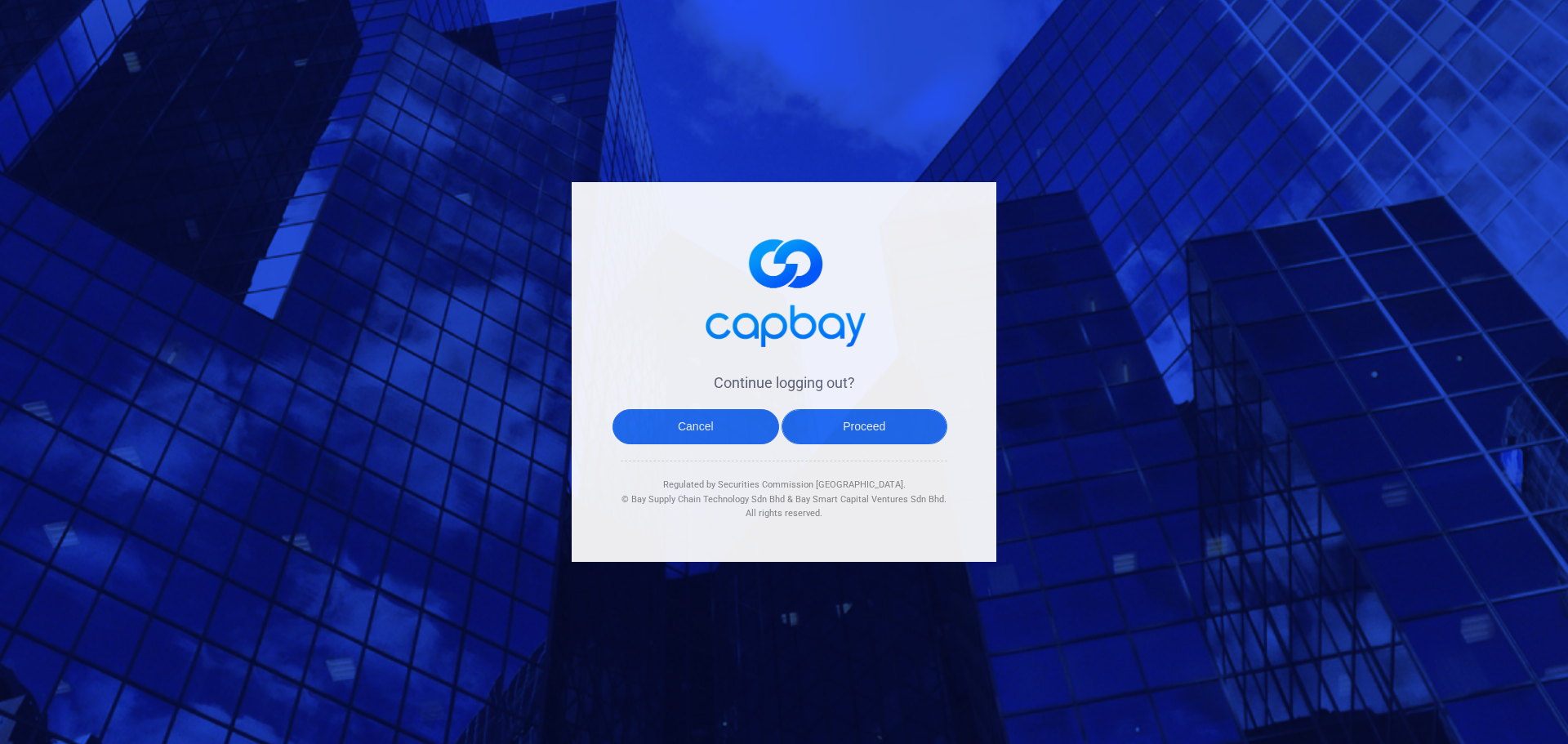
click at [895, 422] on button "Proceed" at bounding box center [864, 427] width 167 height 35
